Goal: Find specific page/section: Find specific page/section

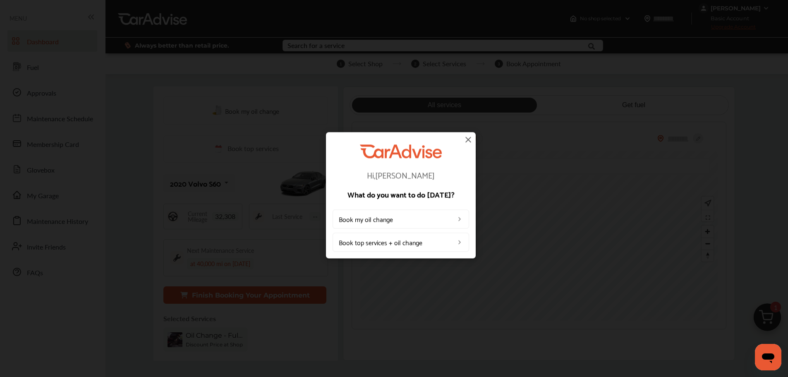
click at [468, 139] on img at bounding box center [468, 139] width 10 height 10
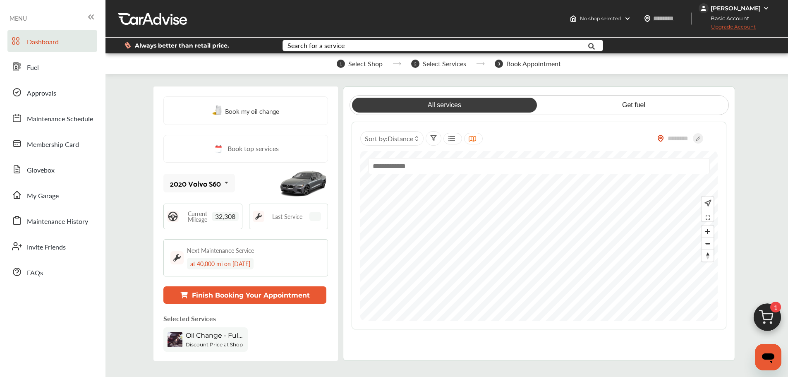
click at [35, 63] on span "Fuel" at bounding box center [33, 67] width 12 height 11
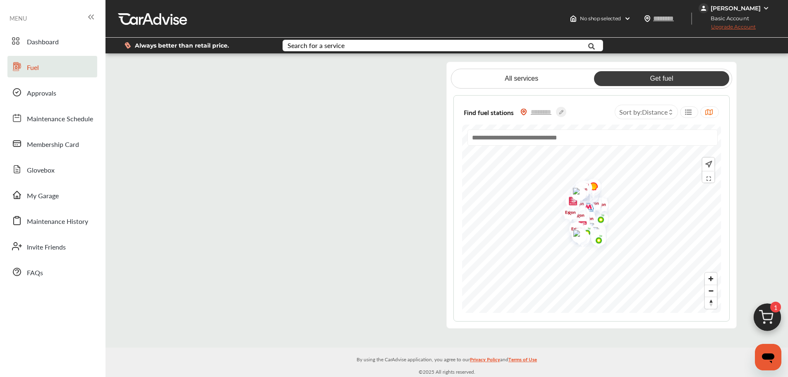
click at [370, 72] on flutter-view at bounding box center [295, 195] width 277 height 267
click at [218, 153] on flutter-view at bounding box center [295, 195] width 277 height 267
click at [262, 187] on flutter-view at bounding box center [295, 195] width 277 height 267
click at [199, 184] on flutter-view at bounding box center [295, 195] width 277 height 267
click at [273, 191] on flutter-view at bounding box center [295, 195] width 277 height 267
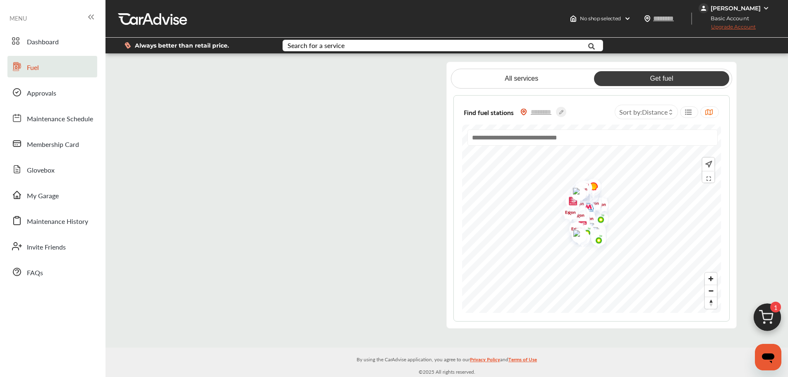
type input "*********"
click at [238, 229] on flutter-view at bounding box center [295, 195] width 277 height 267
click at [306, 283] on flutter-view at bounding box center [295, 195] width 277 height 267
click at [194, 312] on flutter-view at bounding box center [295, 195] width 277 height 267
